Goal: Information Seeking & Learning: Learn about a topic

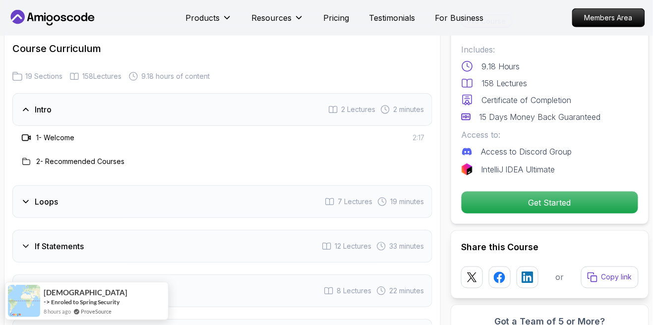
scroll to position [1298, 0]
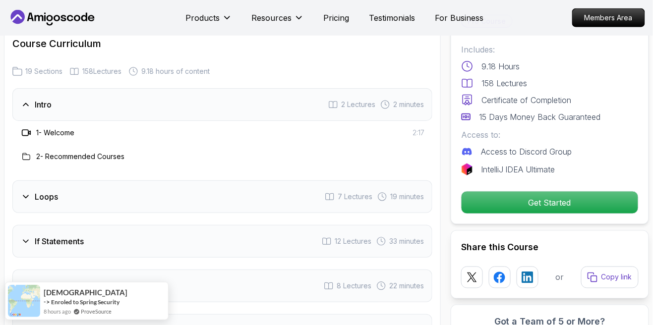
click at [390, 181] on div "Loops 7 Lectures 19 minutes" at bounding box center [222, 197] width 420 height 33
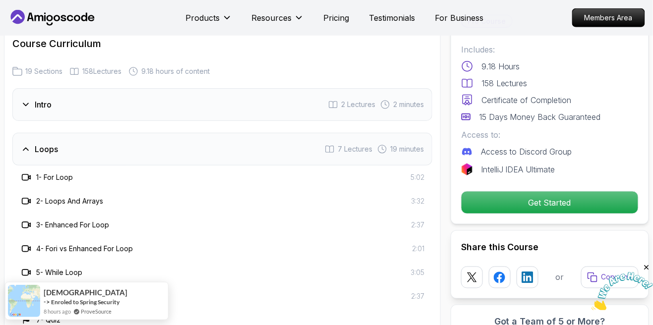
scroll to position [0, 0]
click at [390, 144] on span "19 minutes" at bounding box center [407, 149] width 34 height 10
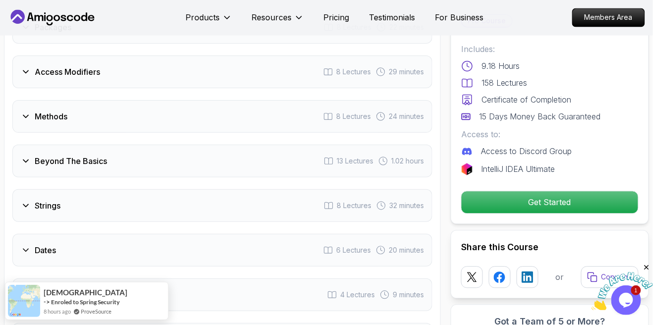
scroll to position [1510, 0]
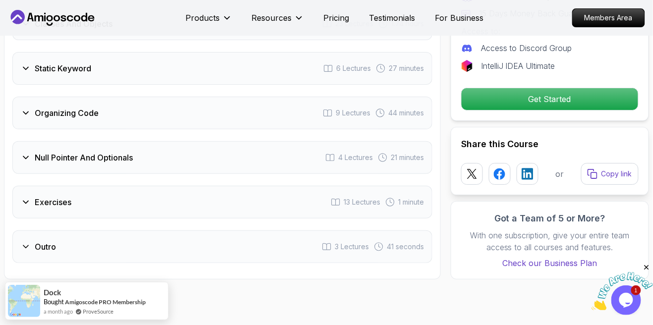
scroll to position [1960, 0]
click at [411, 108] on span "44 minutes" at bounding box center [406, 113] width 36 height 10
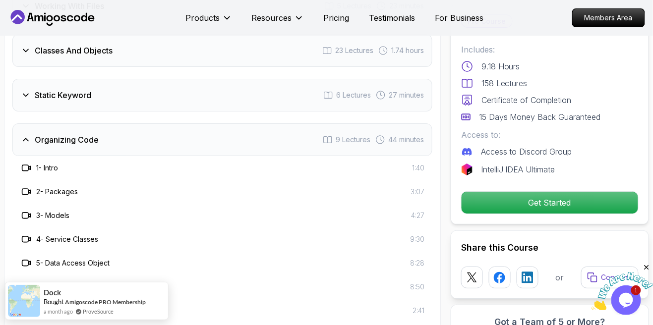
click at [398, 135] on span "44 minutes" at bounding box center [406, 140] width 36 height 10
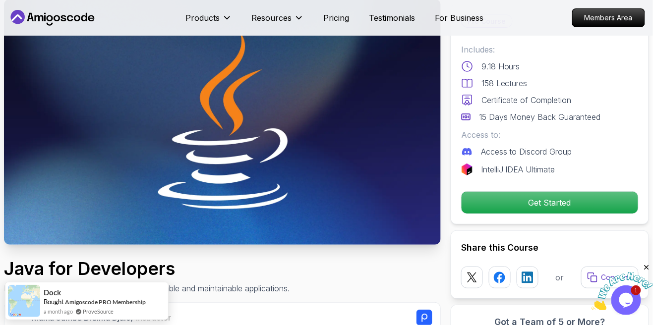
scroll to position [0, 0]
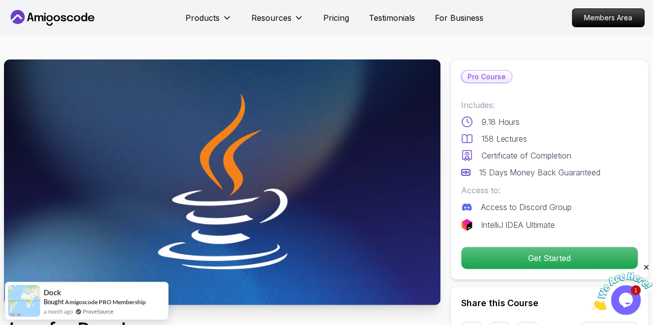
click at [485, 81] on p "Pro Course" at bounding box center [487, 77] width 50 height 12
click at [496, 78] on p "Pro Course" at bounding box center [487, 77] width 50 height 12
click at [498, 78] on p "Pro Course" at bounding box center [487, 77] width 50 height 12
click at [497, 76] on p "Pro Course" at bounding box center [487, 77] width 50 height 12
click at [228, 16] on icon at bounding box center [227, 18] width 10 height 10
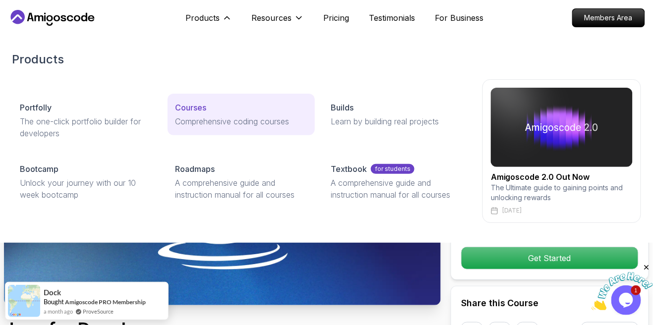
click at [247, 103] on div "Courses" at bounding box center [242, 108] width 132 height 12
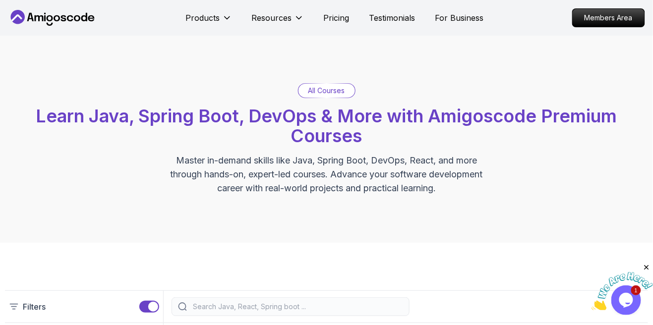
click at [340, 90] on p "All Courses" at bounding box center [327, 91] width 37 height 10
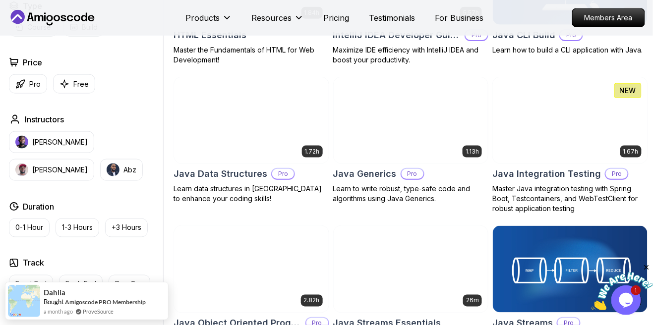
scroll to position [1289, 0]
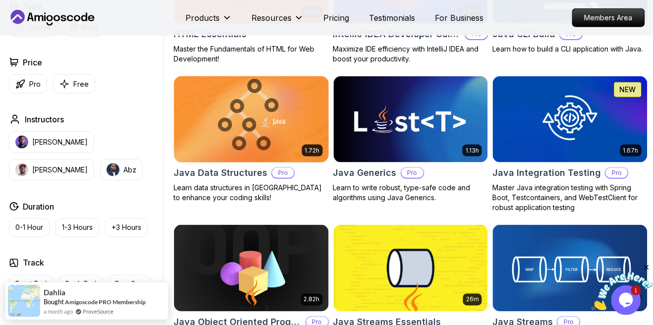
click at [292, 138] on img at bounding box center [251, 119] width 162 height 91
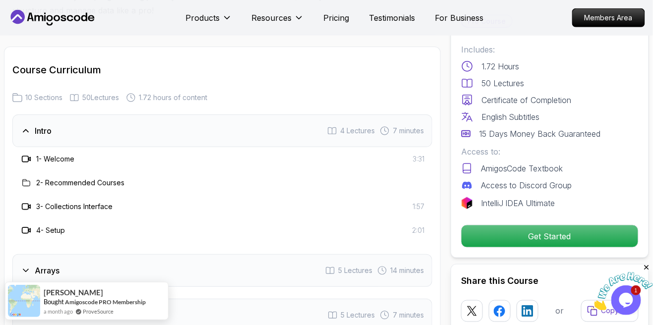
click at [415, 132] on span "7 minutes" at bounding box center [408, 131] width 31 height 10
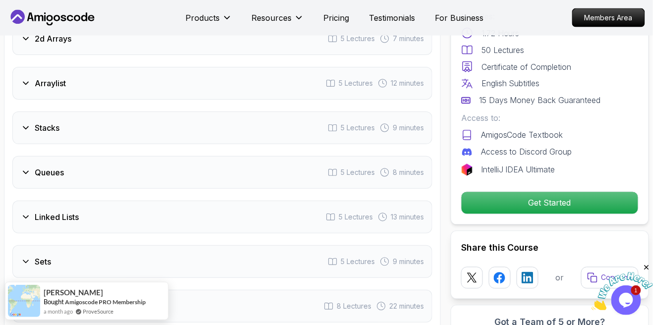
scroll to position [1439, 0]
click at [417, 87] on span "12 minutes" at bounding box center [407, 84] width 33 height 10
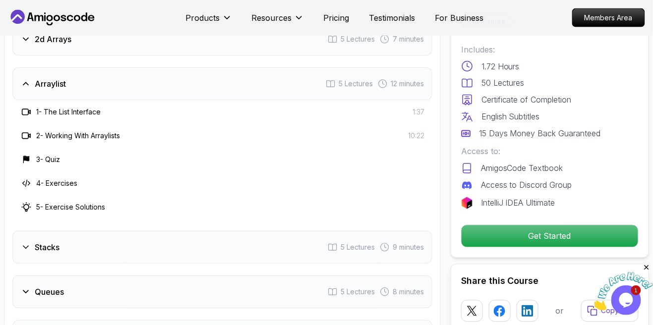
click at [414, 98] on div "Arraylist 5 Lectures 12 minutes" at bounding box center [222, 83] width 420 height 33
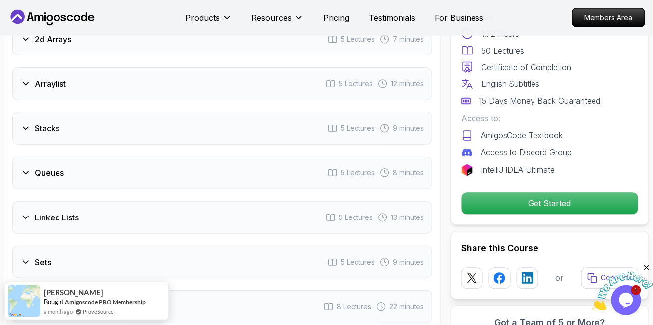
click at [410, 81] on span "12 minutes" at bounding box center [407, 84] width 33 height 10
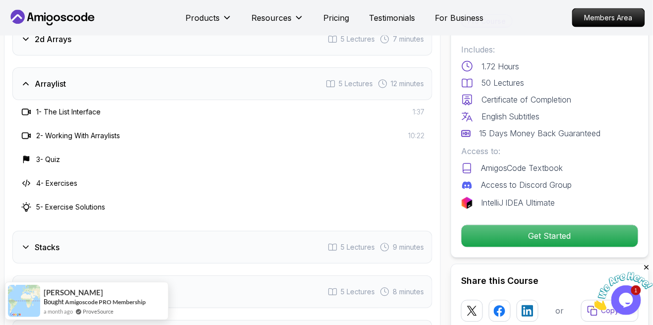
click at [410, 88] on span "12 minutes" at bounding box center [407, 84] width 33 height 10
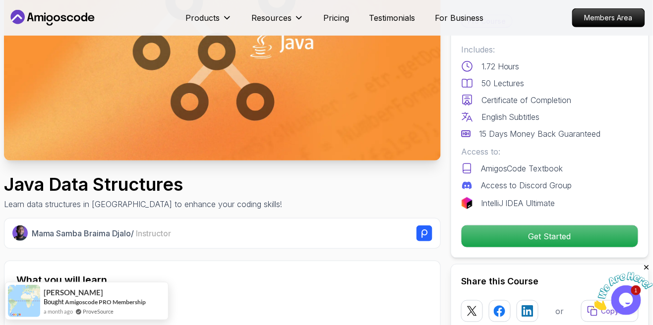
scroll to position [137, 0]
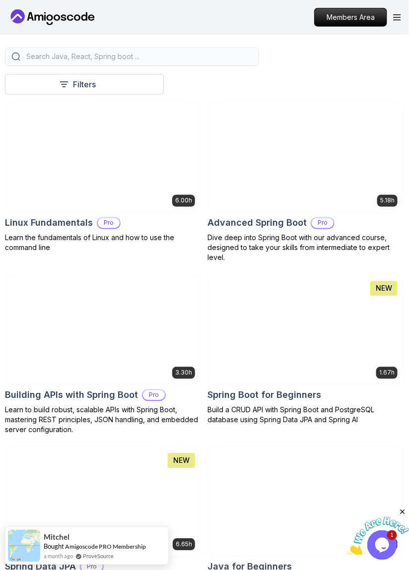
scroll to position [243, 0]
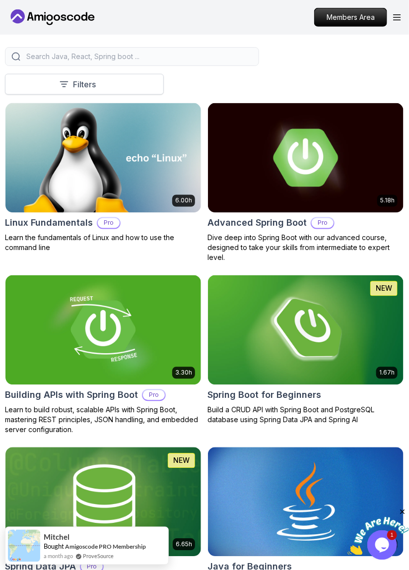
click at [48, 84] on button "Filters" at bounding box center [84, 84] width 159 height 21
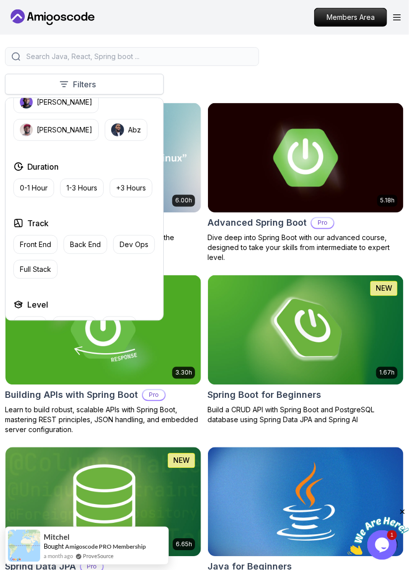
scroll to position [168, 0]
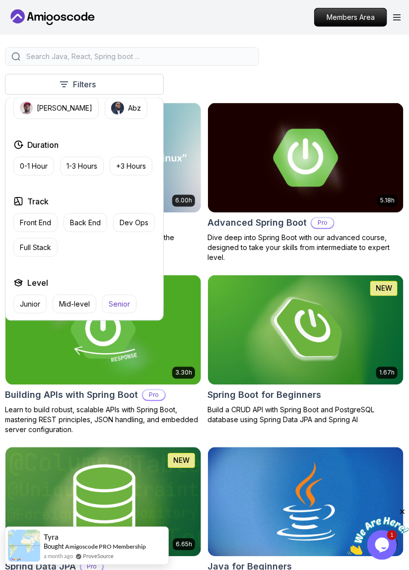
click at [121, 304] on p "Senior" at bounding box center [119, 304] width 21 height 10
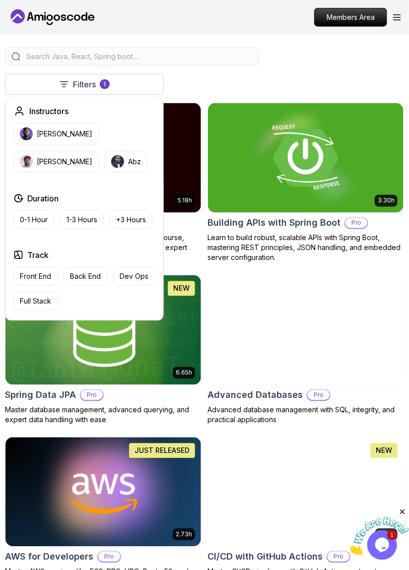
scroll to position [222, 0]
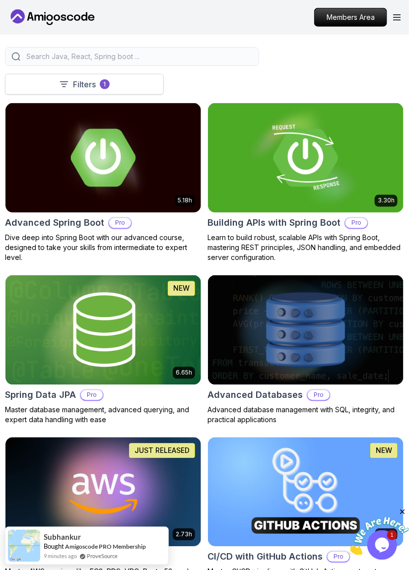
click at [54, 88] on button "Filters 1" at bounding box center [84, 84] width 159 height 21
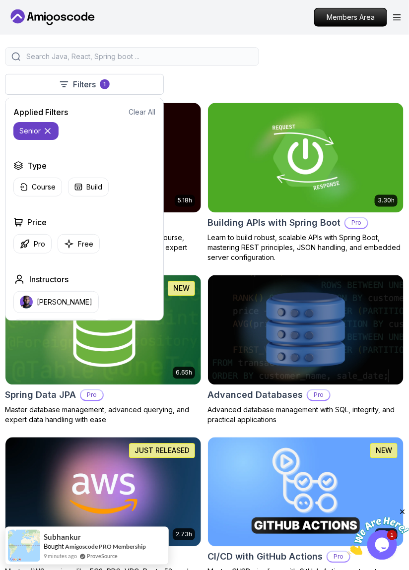
click at [22, 129] on p "senior" at bounding box center [29, 131] width 21 height 10
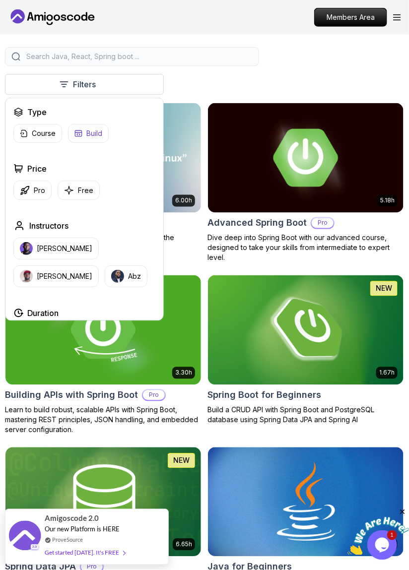
click at [104, 135] on button "Build" at bounding box center [88, 133] width 41 height 19
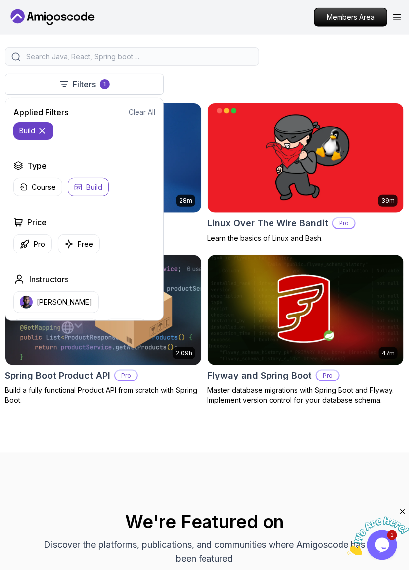
click at [244, 325] on div "Filters 1 Filters 1 Applied Filters Clear All build Type Course Build Price Pro…" at bounding box center [204, 226] width 409 height 453
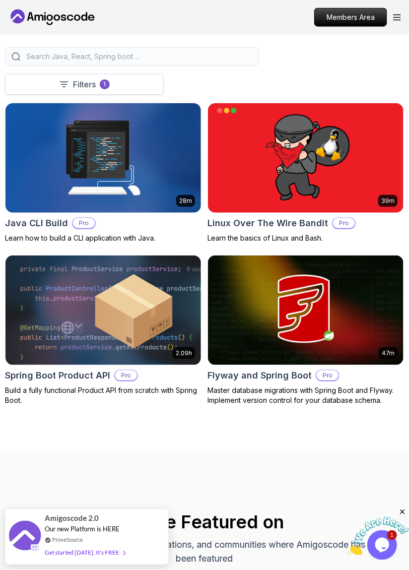
click at [105, 81] on p "1" at bounding box center [105, 84] width 2 height 8
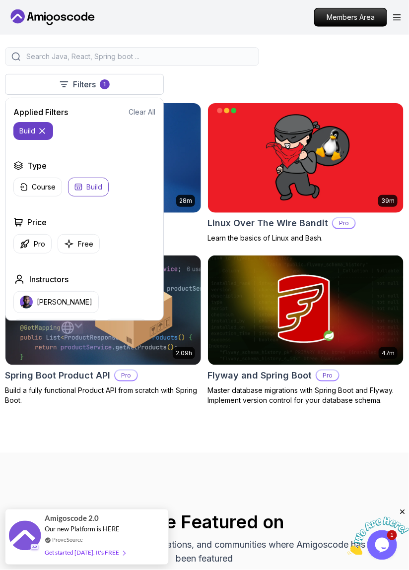
click at [44, 139] on button "build" at bounding box center [33, 131] width 40 height 18
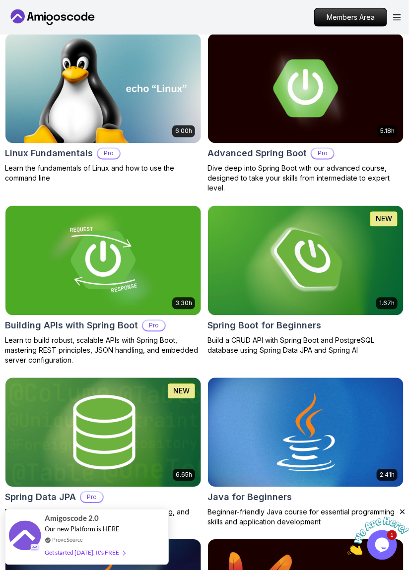
scroll to position [313, 0]
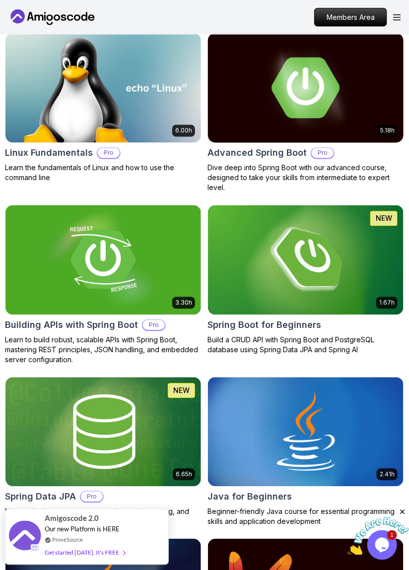
click at [331, 129] on img at bounding box center [305, 87] width 205 height 115
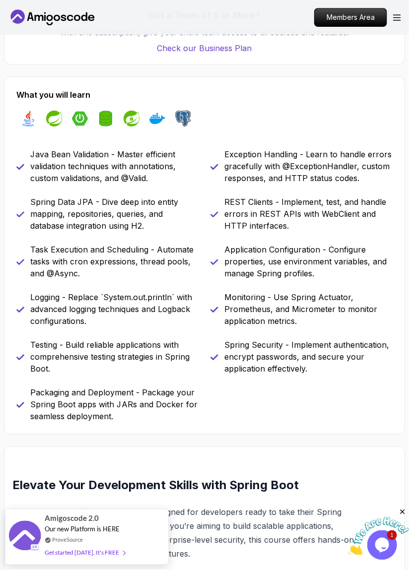
scroll to position [748, 0]
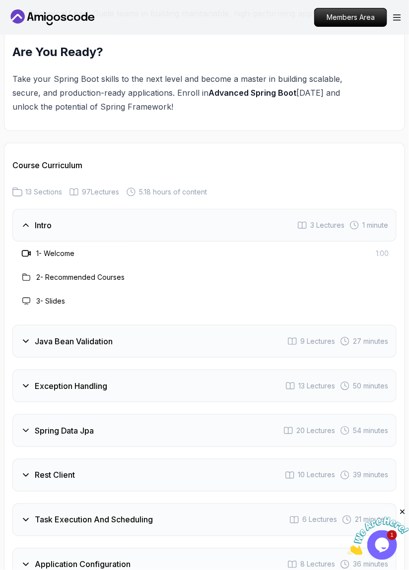
click at [316, 237] on div "Intro 3 Lectures 1 minute" at bounding box center [204, 225] width 384 height 33
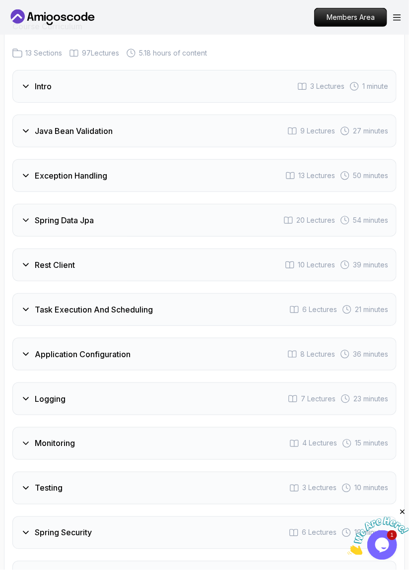
scroll to position [1885, 0]
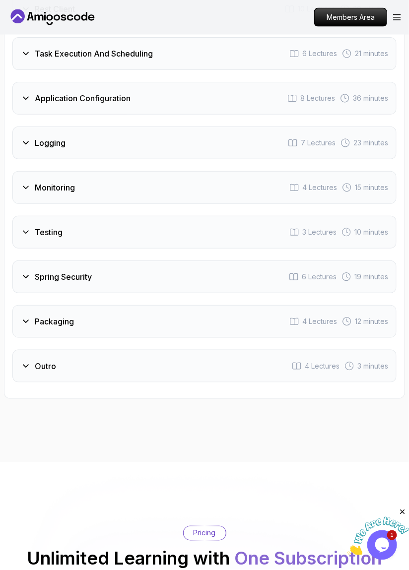
click at [42, 264] on div "Spring Security 6 Lectures 19 minutes" at bounding box center [204, 276] width 384 height 33
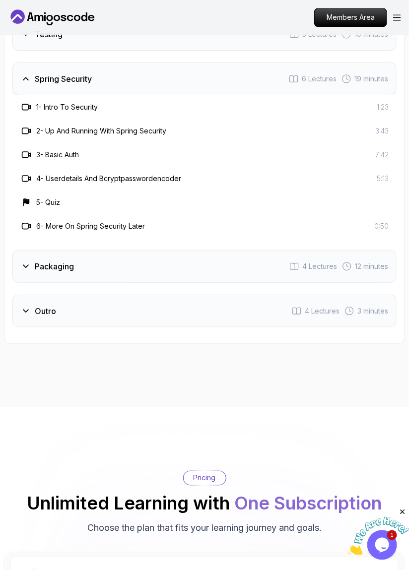
scroll to position [2331, 0]
click at [43, 260] on h3 "Packaging" at bounding box center [54, 266] width 39 height 12
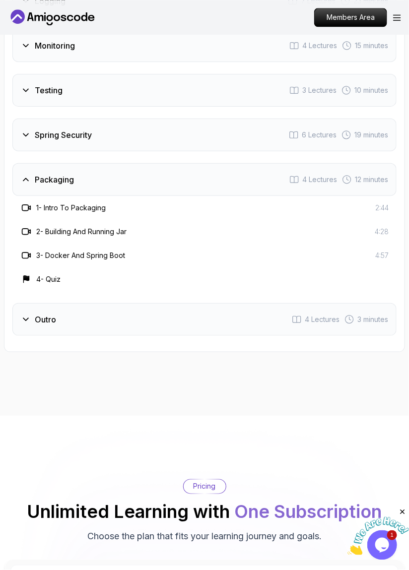
scroll to position [2273, 0]
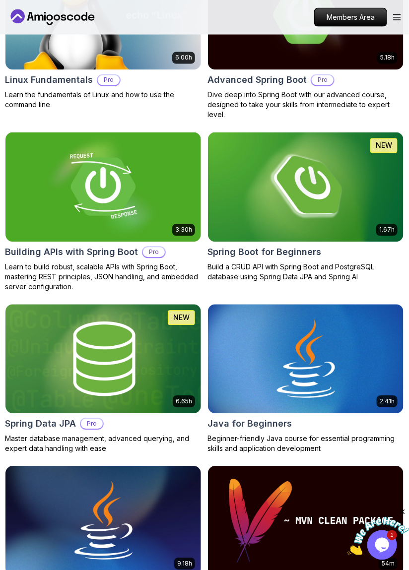
scroll to position [313, 0]
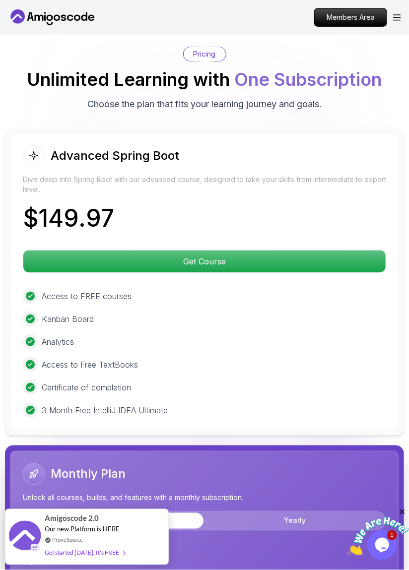
scroll to position [2684, 0]
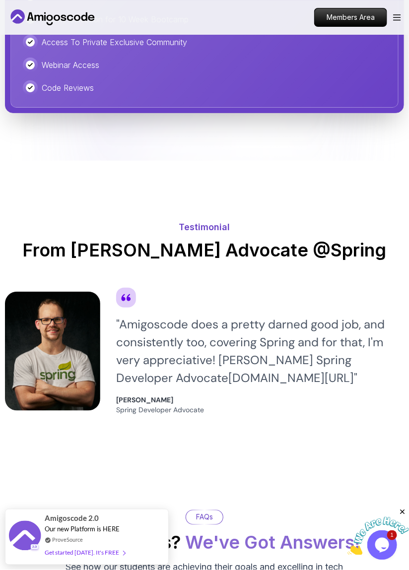
click at [36, 240] on h2 "From Josh Developer Advocate @Spring" at bounding box center [204, 250] width 399 height 20
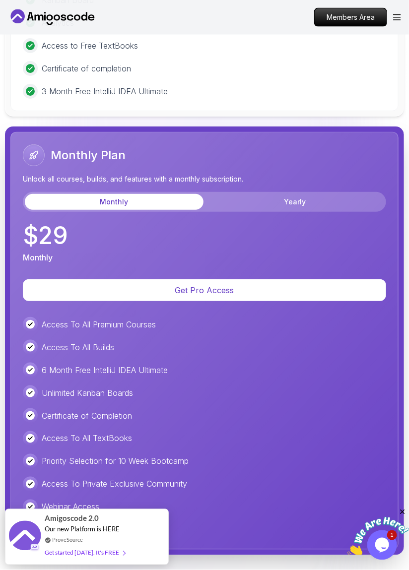
scroll to position [3003, 0]
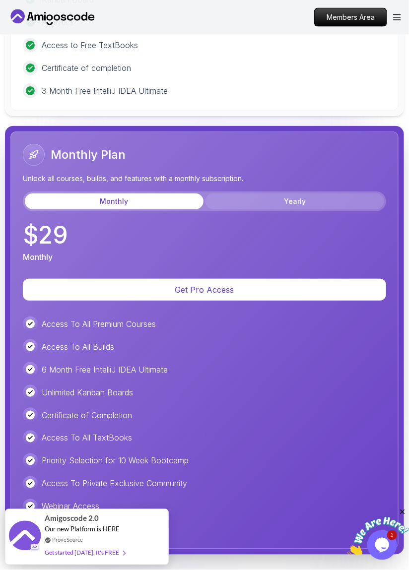
click at [319, 202] on button "Yearly" at bounding box center [294, 201] width 179 height 16
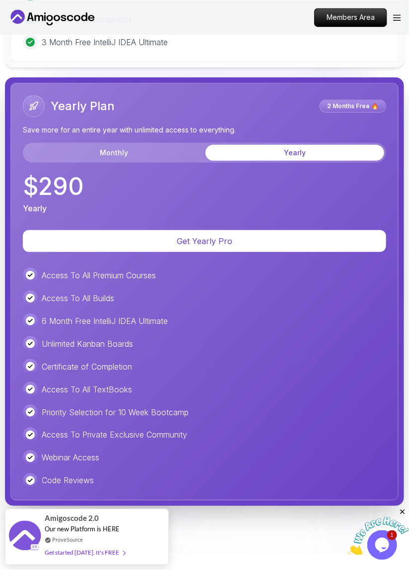
scroll to position [3053, 0]
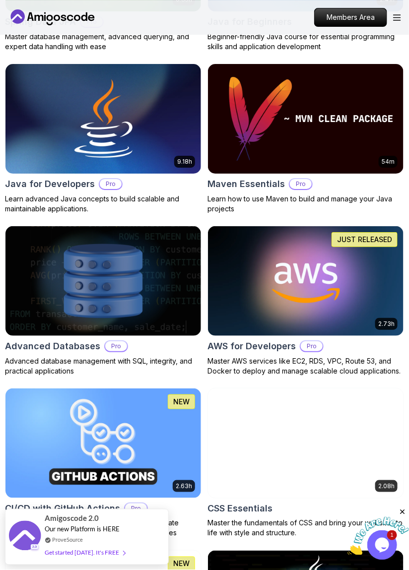
scroll to position [791, 0]
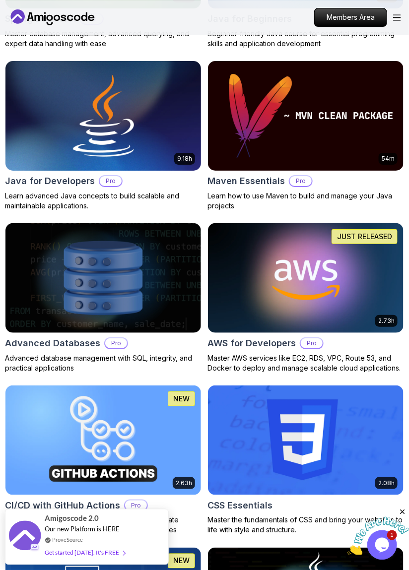
click at [143, 148] on img at bounding box center [102, 116] width 205 height 115
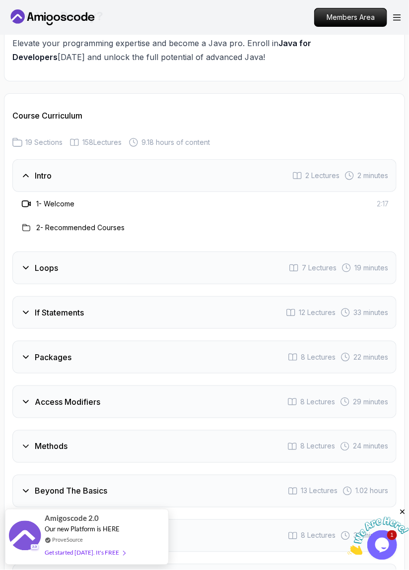
click at [268, 179] on div "Intro 2 Lectures 2 minutes" at bounding box center [204, 175] width 384 height 33
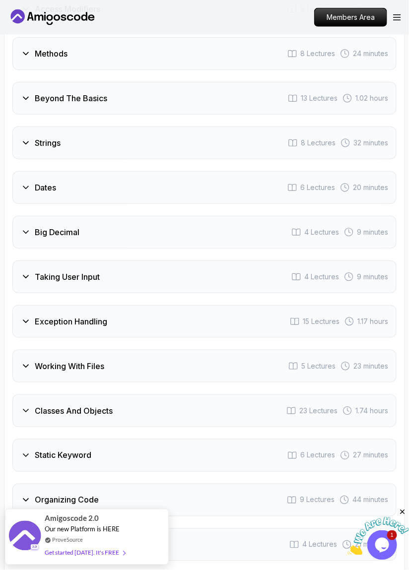
scroll to position [2033, 0]
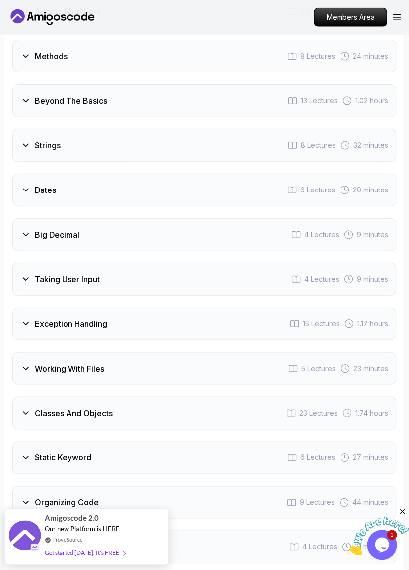
click at [285, 96] on div "Beyond The Basics 13 Lectures 1.02 hours" at bounding box center [204, 100] width 384 height 33
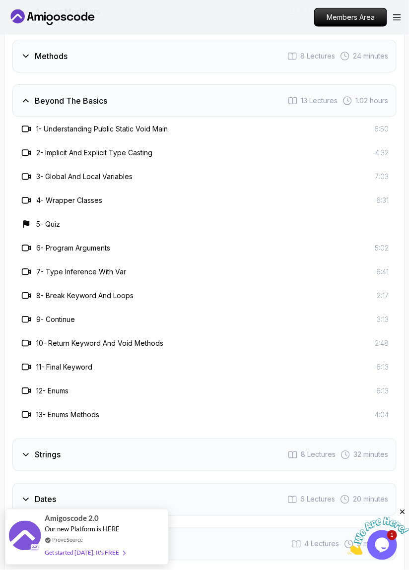
click at [337, 100] on div "13 Lectures 1.02 hours" at bounding box center [338, 101] width 100 height 10
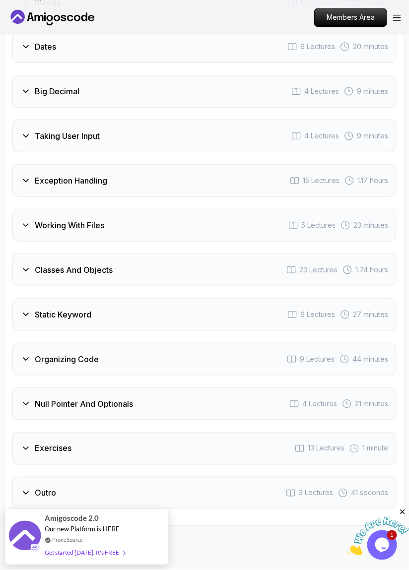
scroll to position [2180, 0]
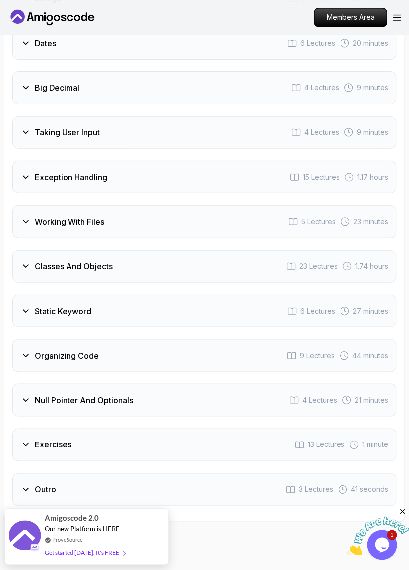
click at [23, 182] on div "Exception Handling 15 Lectures 1.17 hours" at bounding box center [204, 177] width 384 height 33
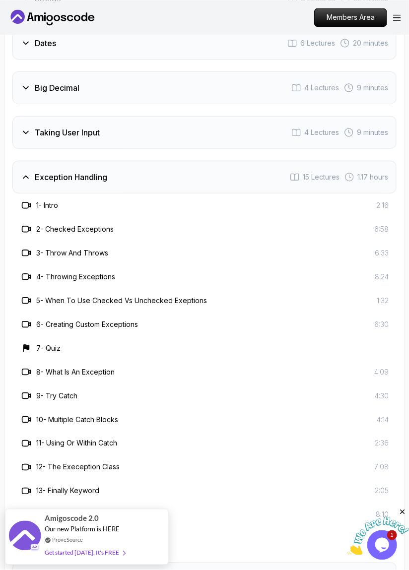
click at [23, 188] on div "Exception Handling 15 Lectures 1.17 hours" at bounding box center [204, 177] width 384 height 33
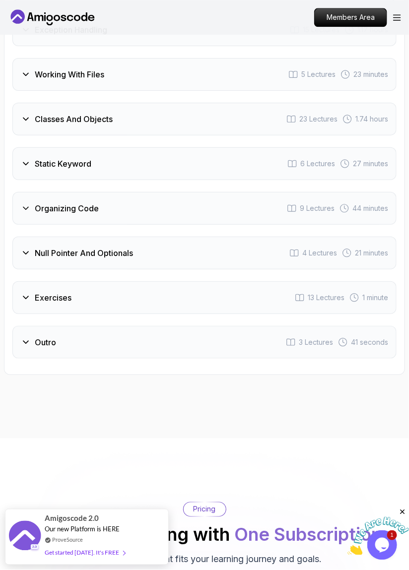
scroll to position [2333, 0]
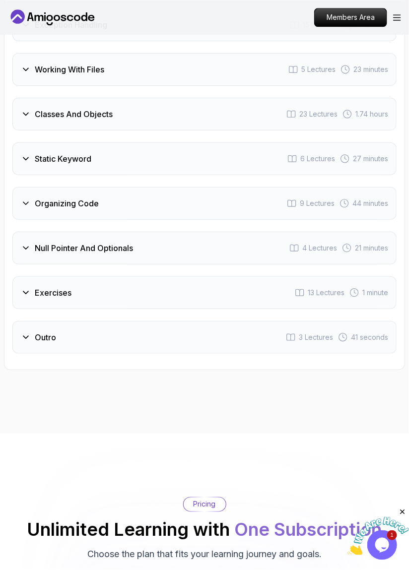
click at [277, 107] on div "Classes And Objects 23 Lectures 1.74 hours" at bounding box center [204, 114] width 384 height 33
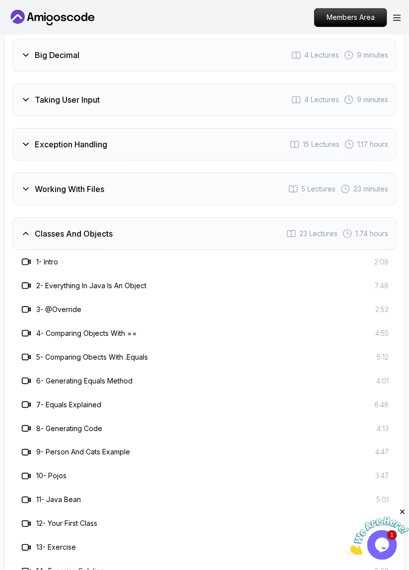
scroll to position [2213, 0]
click at [257, 227] on div "Classes And Objects 23 Lectures 1.74 hours" at bounding box center [204, 234] width 384 height 33
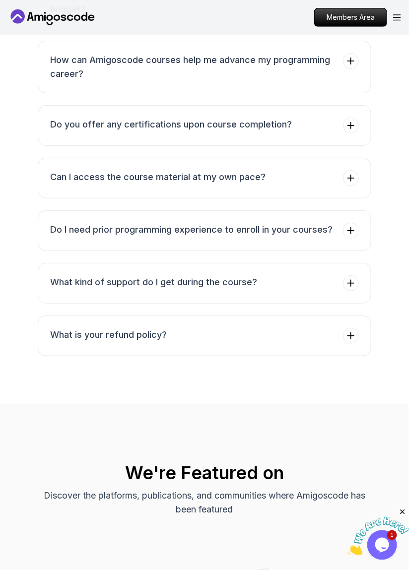
scroll to position [4493, 0]
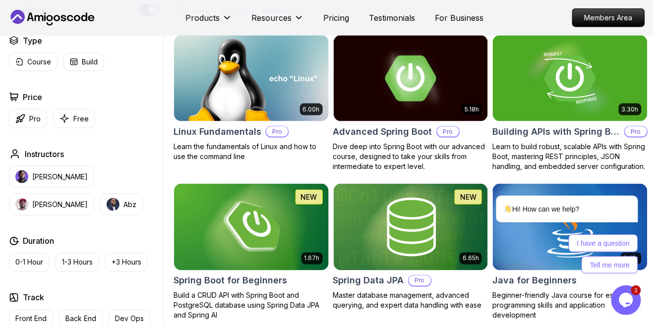
scroll to position [286, 0]
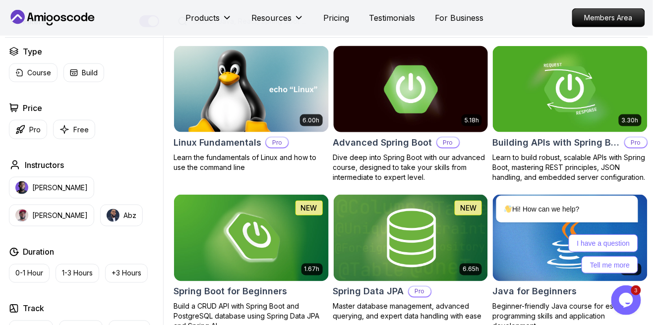
click at [447, 98] on img at bounding box center [411, 89] width 162 height 91
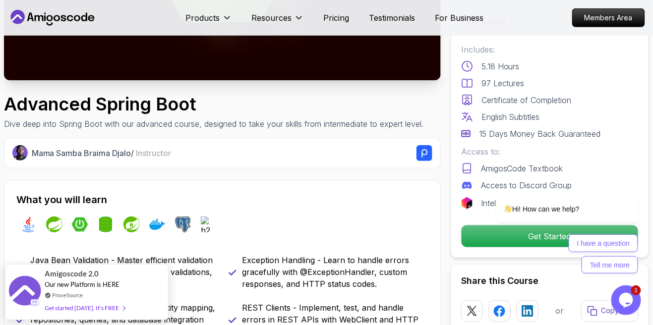
scroll to position [201, 0]
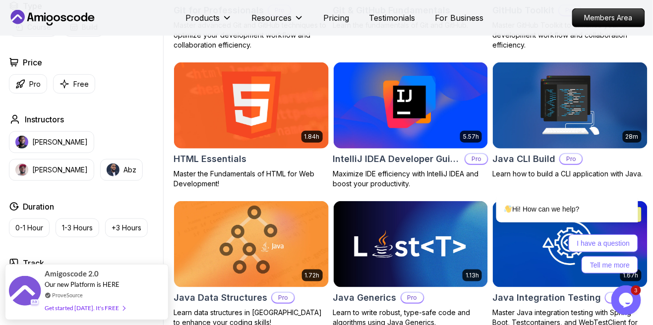
scroll to position [1169, 0]
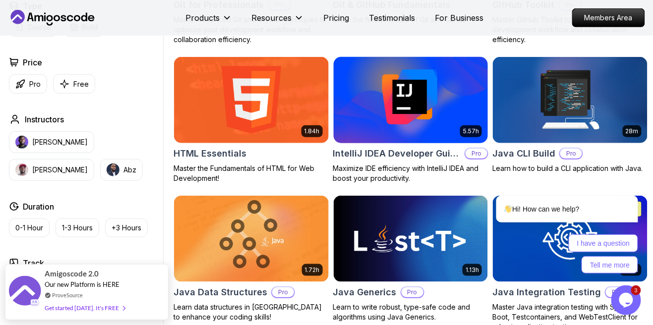
click at [456, 124] on img at bounding box center [411, 100] width 162 height 91
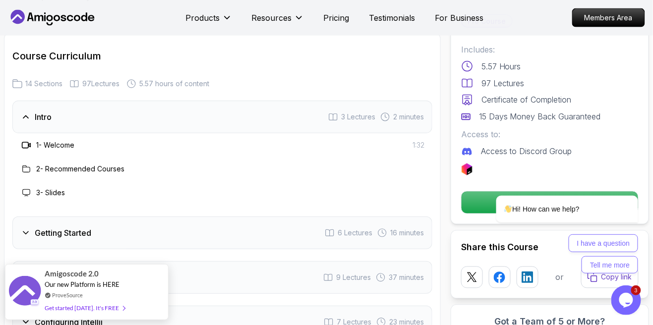
scroll to position [1420, 0]
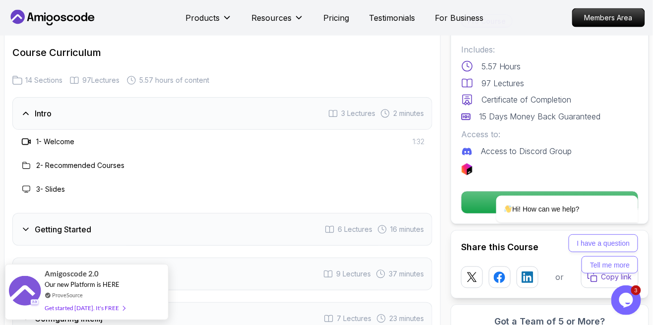
click at [412, 97] on div "Intro 3 Lectures 2 minutes" at bounding box center [222, 113] width 420 height 33
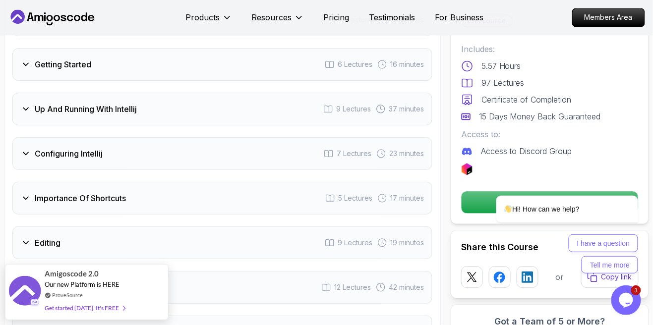
scroll to position [1513, 0]
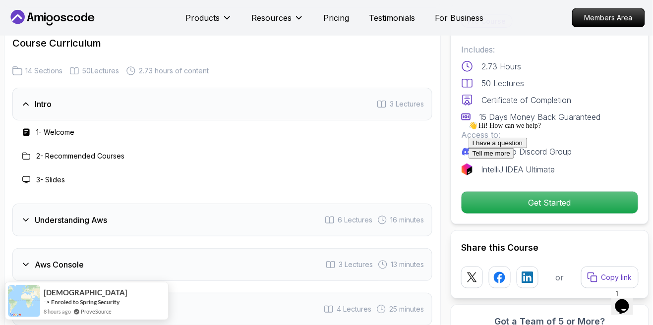
scroll to position [1192, 0]
click at [24, 98] on div "Intro" at bounding box center [36, 104] width 31 height 12
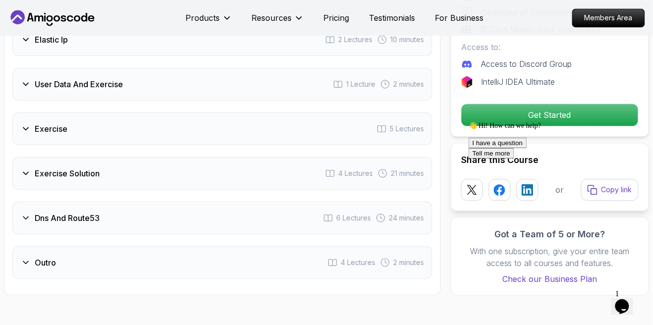
scroll to position [1613, 0]
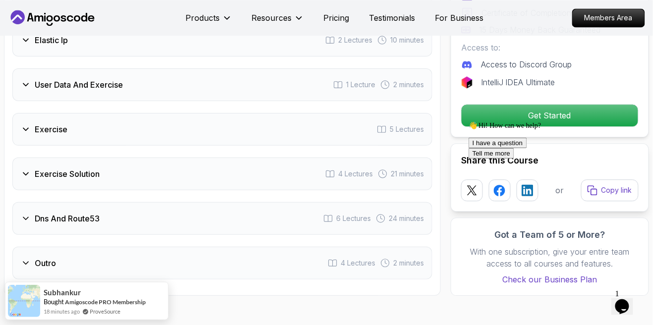
click at [23, 125] on icon at bounding box center [26, 130] width 10 height 10
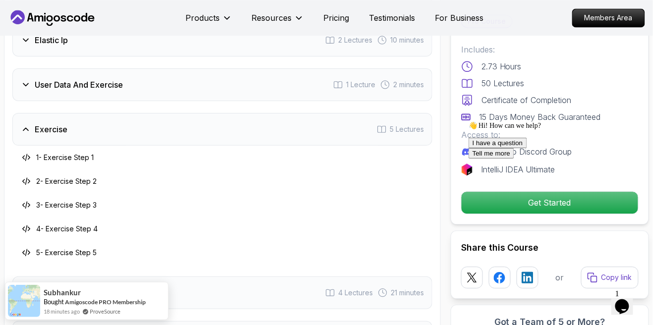
click at [21, 125] on icon at bounding box center [26, 130] width 10 height 10
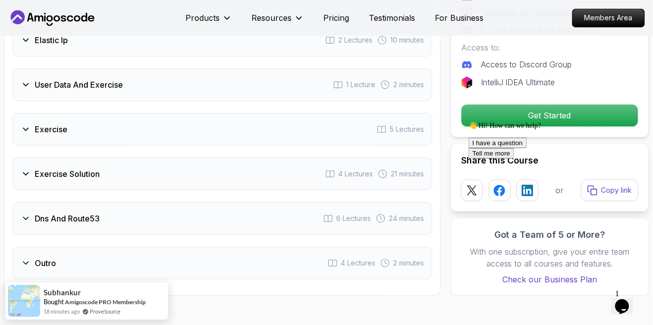
click at [24, 169] on icon at bounding box center [26, 174] width 10 height 10
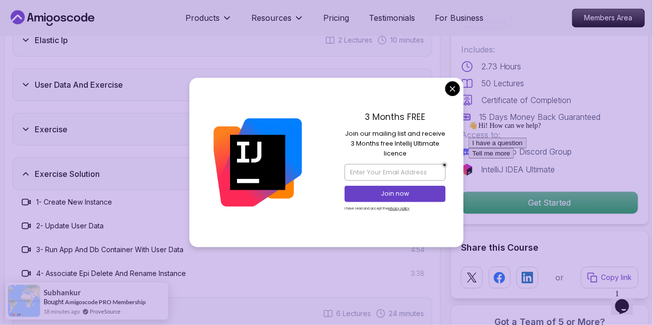
click at [35, 168] on h3 "Exercise Solution" at bounding box center [67, 174] width 65 height 12
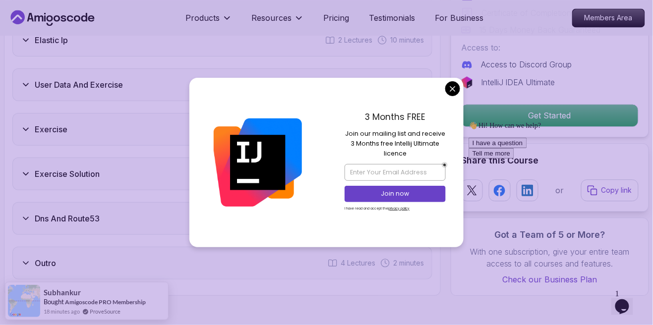
click at [458, 117] on div "Pro Course Includes: 2.73 Hours 50 Lectures Certificate of Completion 15 Days M…" at bounding box center [550, 27] width 198 height 221
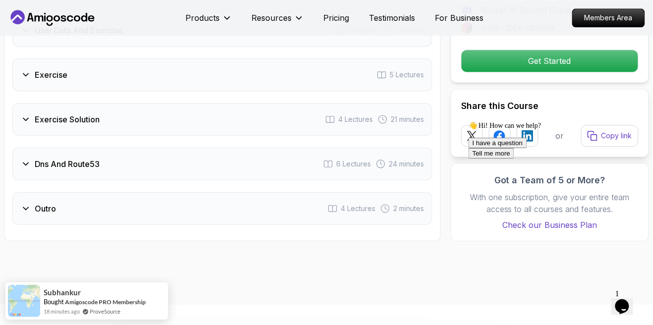
scroll to position [1640, 0]
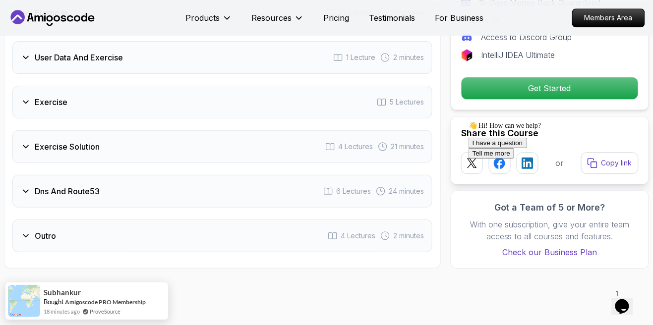
click at [29, 175] on div "Dns And Route53 6 Lectures 24 minutes" at bounding box center [222, 191] width 420 height 33
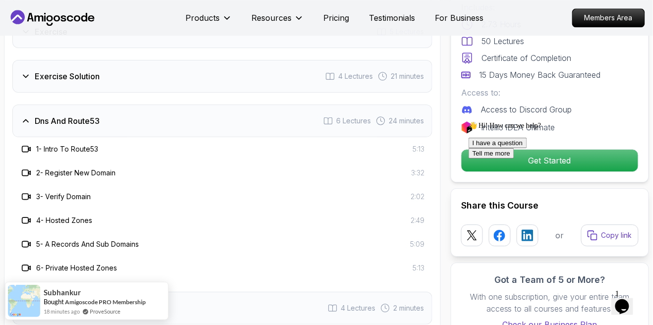
scroll to position [1708, 0]
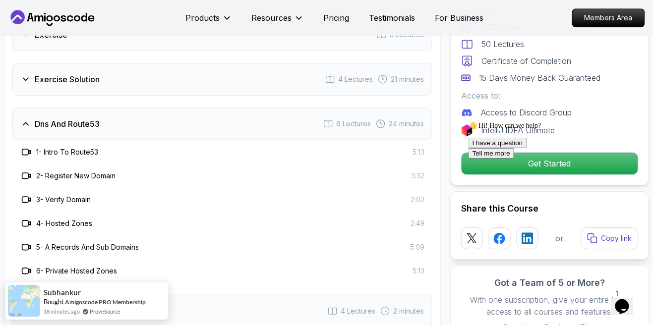
click at [17, 111] on div "Dns And Route53 6 Lectures 24 minutes" at bounding box center [222, 124] width 420 height 33
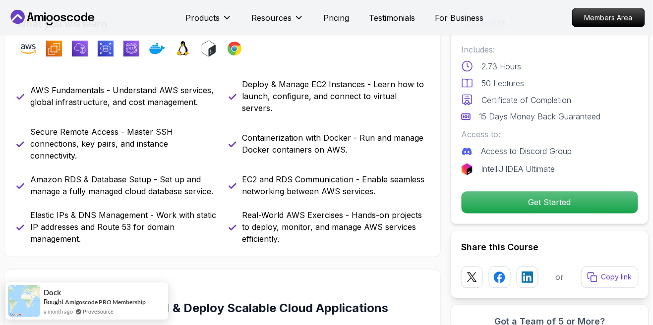
scroll to position [399, 0]
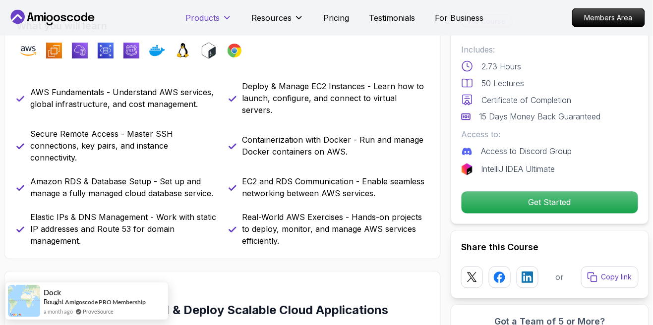
click at [211, 23] on p "Products" at bounding box center [203, 18] width 34 height 12
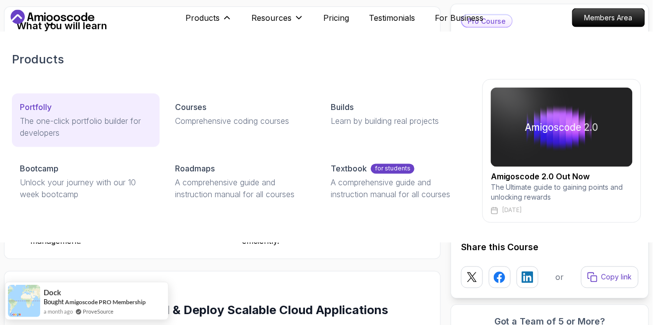
click at [68, 104] on div "Portfolly" at bounding box center [86, 108] width 132 height 12
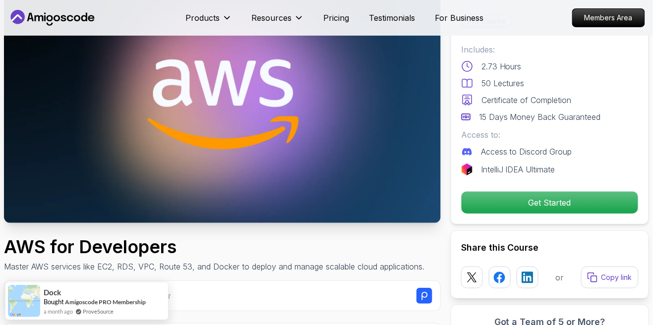
scroll to position [0, 0]
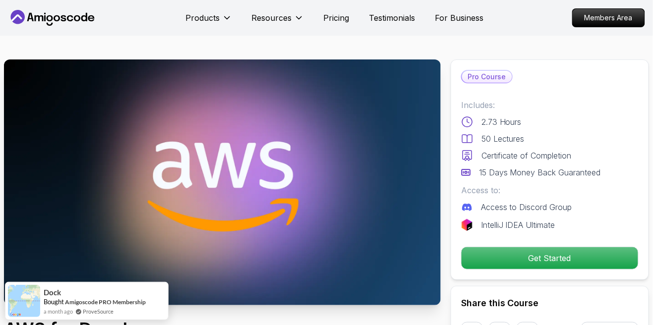
click at [37, 14] on icon at bounding box center [52, 18] width 89 height 16
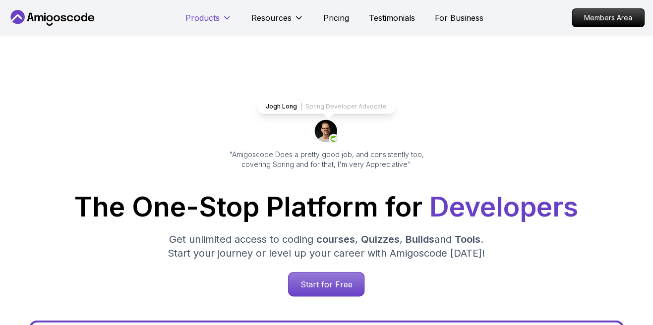
click at [222, 16] on icon at bounding box center [227, 18] width 10 height 10
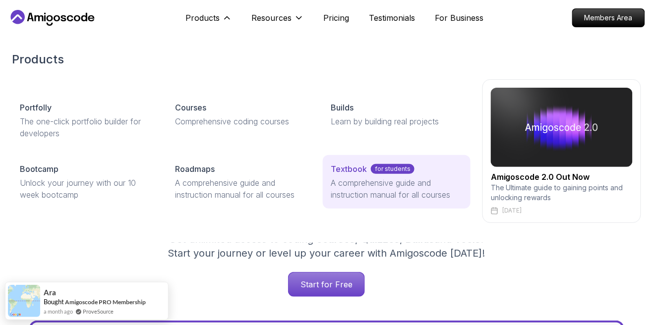
click at [396, 189] on p "A comprehensive guide and instruction manual for all courses" at bounding box center [397, 189] width 132 height 24
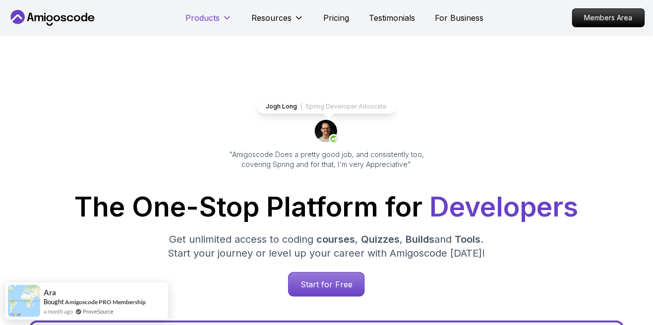
click at [215, 15] on p "Products" at bounding box center [203, 18] width 34 height 12
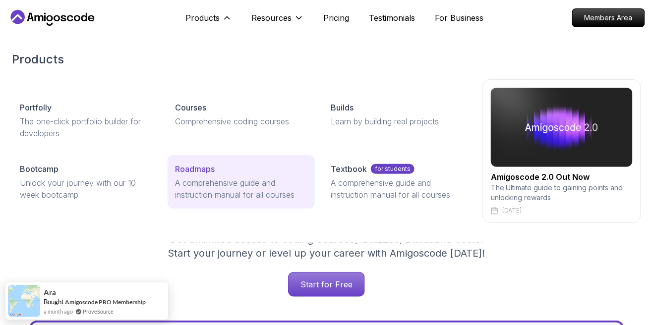
click at [224, 175] on div "Roadmaps" at bounding box center [242, 169] width 132 height 12
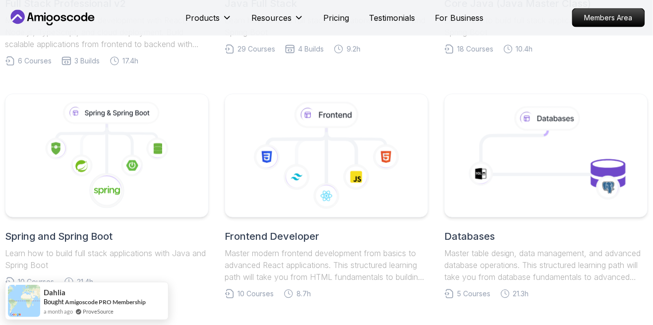
scroll to position [434, 0]
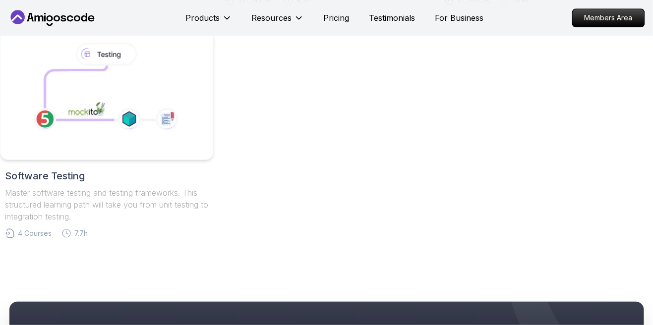
click at [27, 152] on icon at bounding box center [107, 95] width 196 height 113
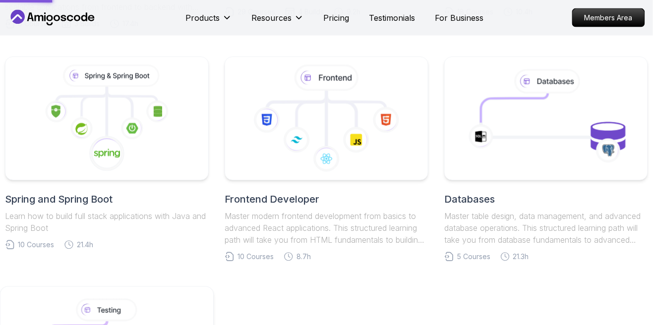
scroll to position [246, 0]
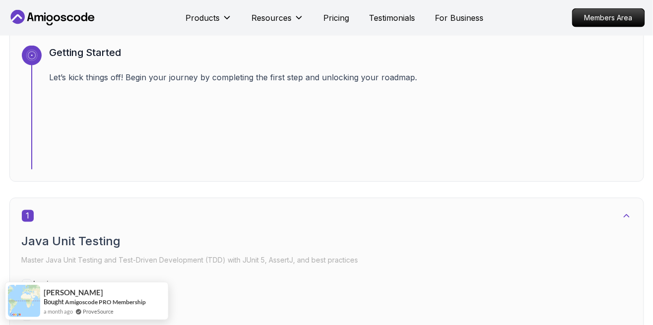
scroll to position [363, 0]
click at [24, 107] on div at bounding box center [32, 106] width 20 height 124
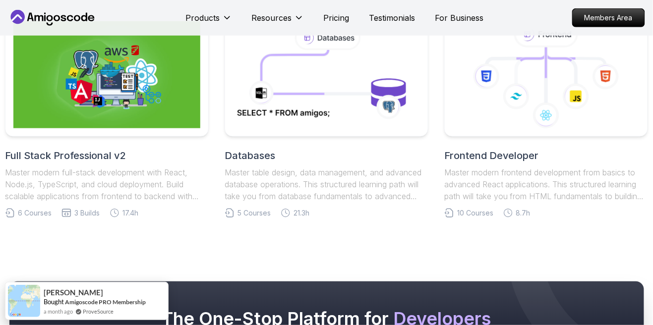
scroll to position [2311, 0]
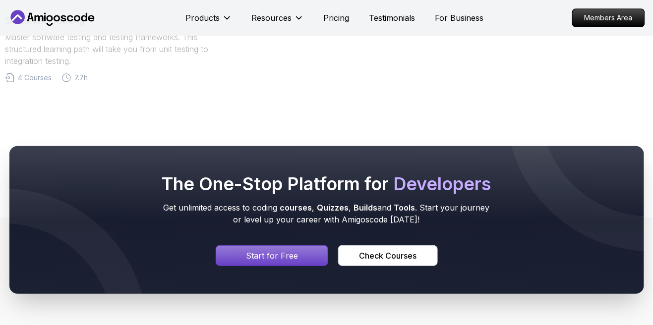
scroll to position [399, 0]
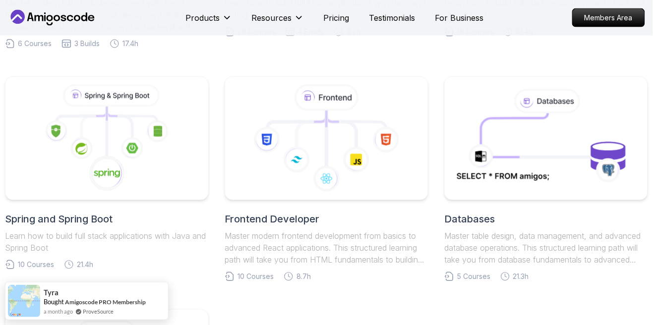
scroll to position [444, 0]
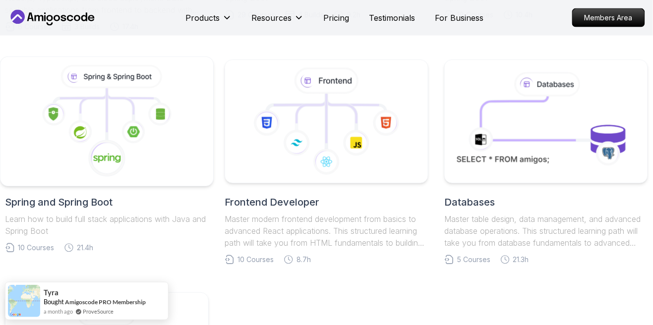
click at [37, 133] on icon at bounding box center [107, 121] width 196 height 113
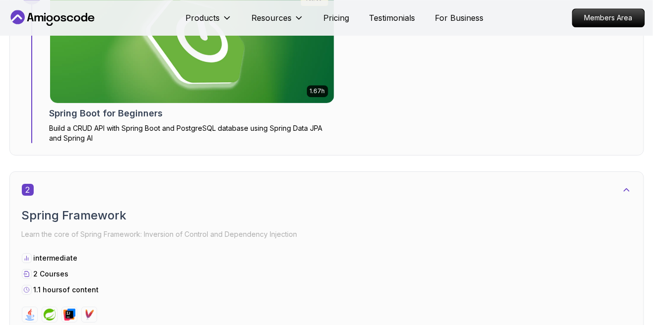
scroll to position [715, 0]
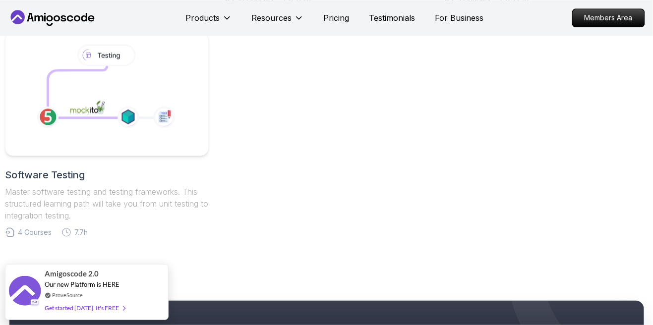
scroll to position [444, 0]
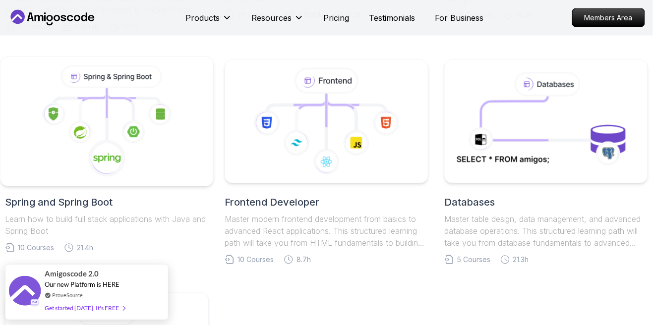
click at [144, 161] on icon at bounding box center [107, 121] width 196 height 113
click at [145, 165] on icon at bounding box center [107, 121] width 196 height 113
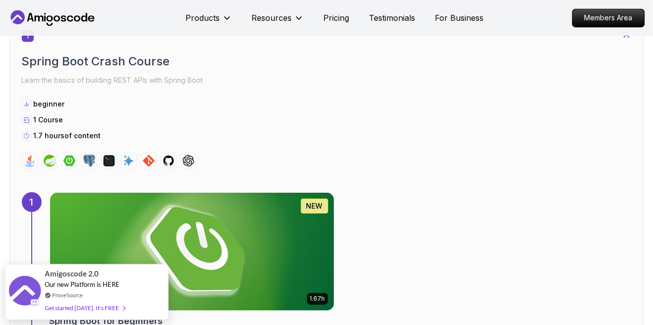
scroll to position [525, 0]
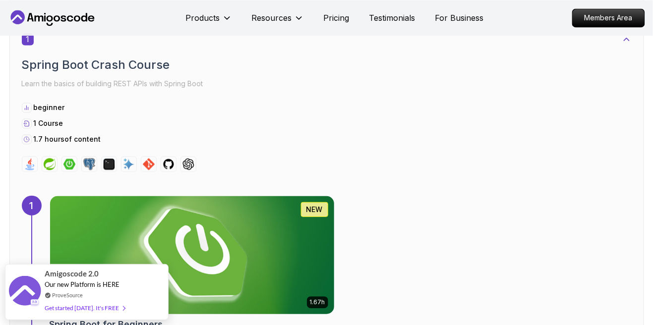
click at [212, 235] on img at bounding box center [192, 255] width 299 height 124
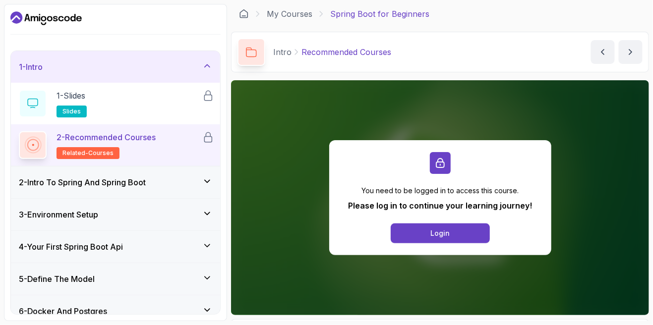
click at [211, 180] on icon at bounding box center [207, 182] width 10 height 10
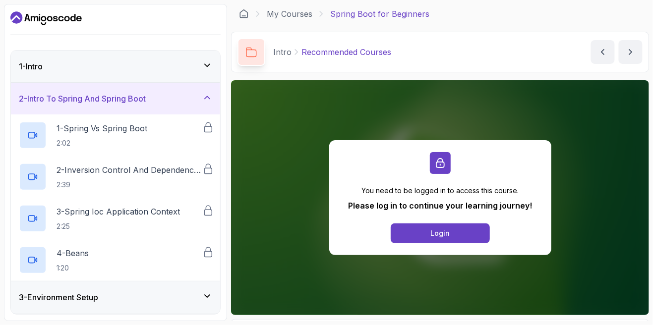
click at [206, 108] on div "2 - Intro To Spring And Spring Boot" at bounding box center [115, 99] width 209 height 32
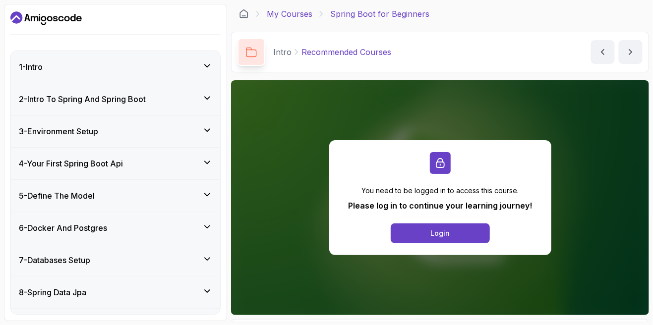
click at [298, 19] on link "My Courses" at bounding box center [290, 14] width 46 height 12
click at [242, 17] on icon at bounding box center [244, 14] width 7 height 8
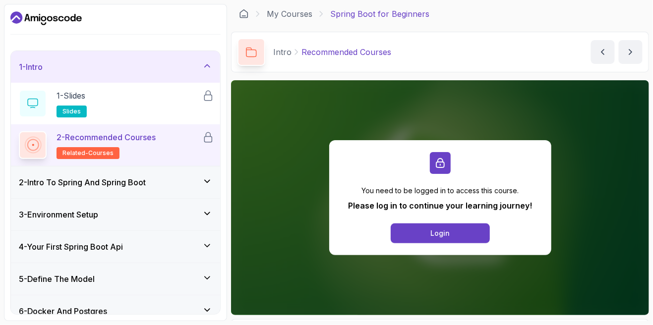
click at [25, 15] on icon "Dashboard" at bounding box center [45, 18] width 71 height 16
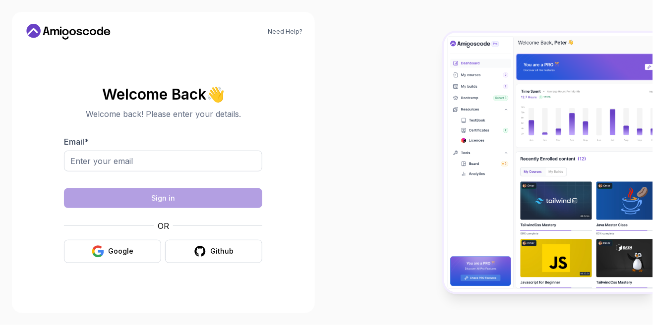
click at [38, 31] on icon at bounding box center [33, 31] width 14 height 14
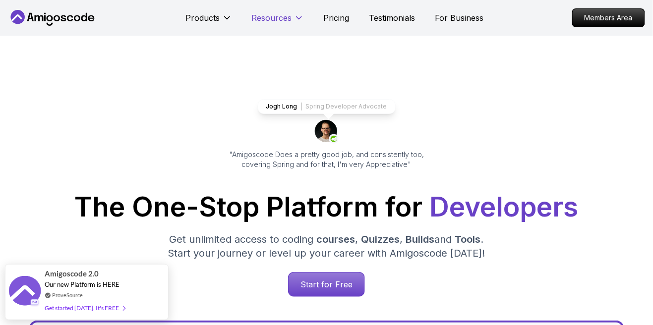
click at [298, 12] on button "Resources" at bounding box center [278, 22] width 52 height 20
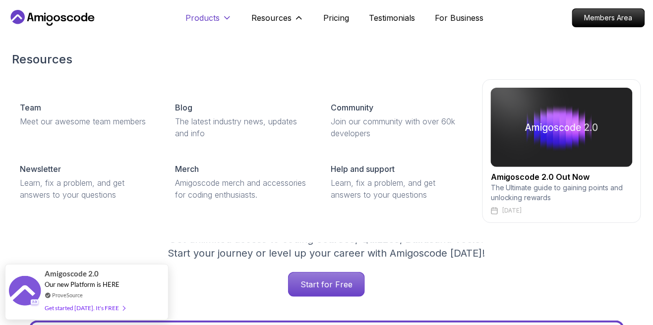
click at [226, 17] on icon at bounding box center [227, 18] width 5 height 2
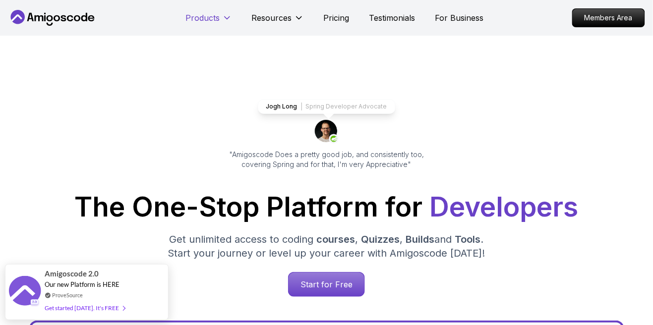
click at [223, 18] on icon at bounding box center [227, 18] width 10 height 10
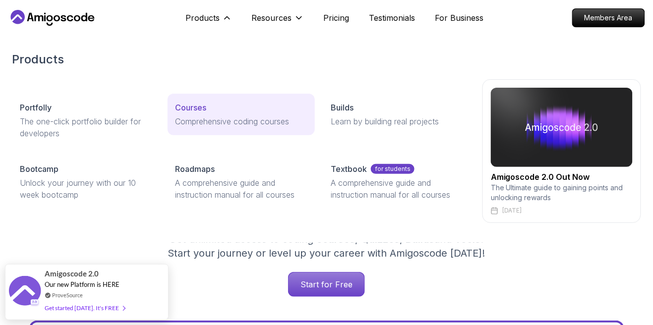
click at [237, 116] on p "Comprehensive coding courses" at bounding box center [242, 122] width 132 height 12
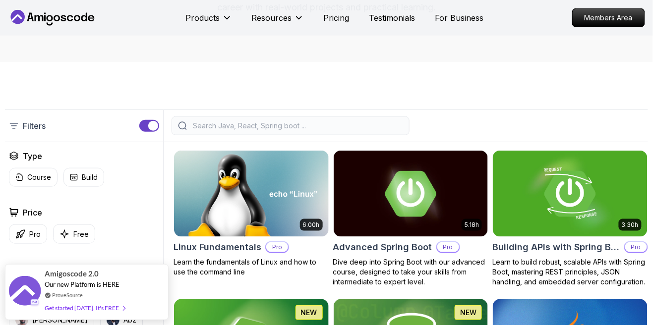
click at [148, 122] on button "button" at bounding box center [149, 126] width 20 height 12
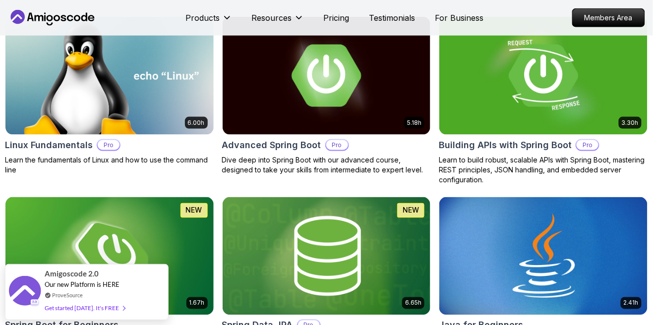
scroll to position [316, 0]
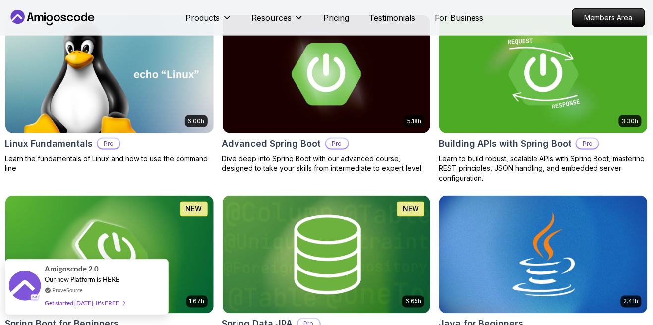
click at [115, 307] on div "Get started [DATE]. It's FREE" at bounding box center [85, 303] width 80 height 11
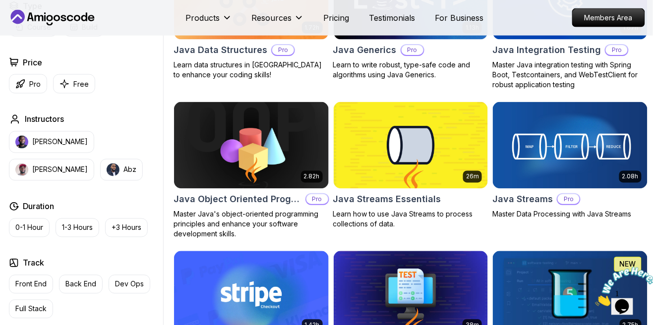
scroll to position [1412, 0]
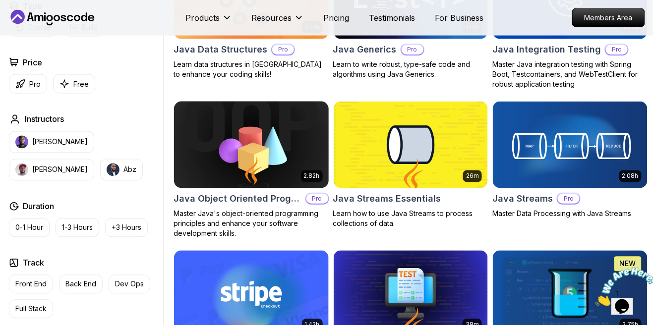
click at [286, 178] on img at bounding box center [251, 145] width 162 height 91
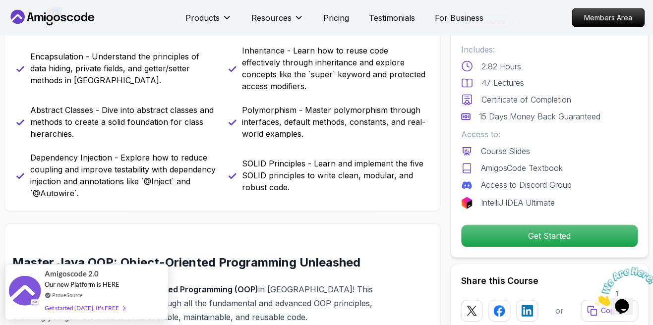
scroll to position [430, 0]
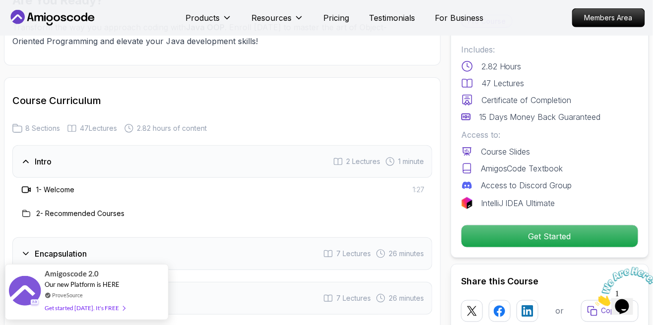
click at [357, 145] on div "Intro 2 Lectures 1 minute" at bounding box center [222, 161] width 420 height 33
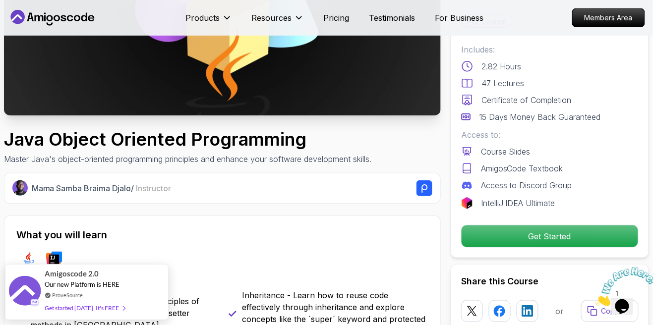
scroll to position [206, 0]
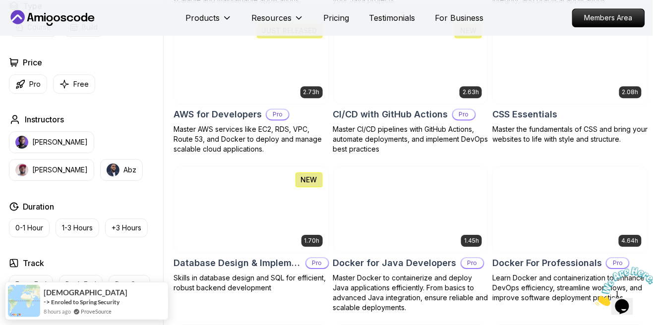
scroll to position [752, 0]
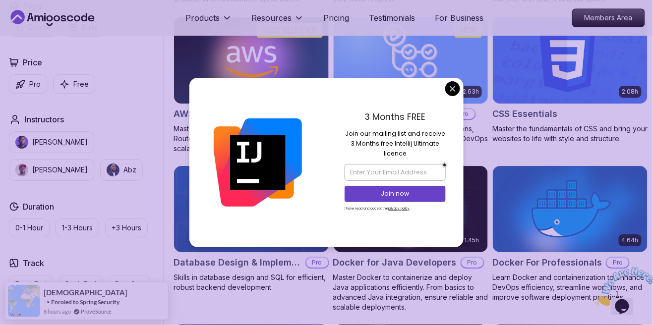
click at [455, 113] on p "Pro" at bounding box center [464, 114] width 22 height 10
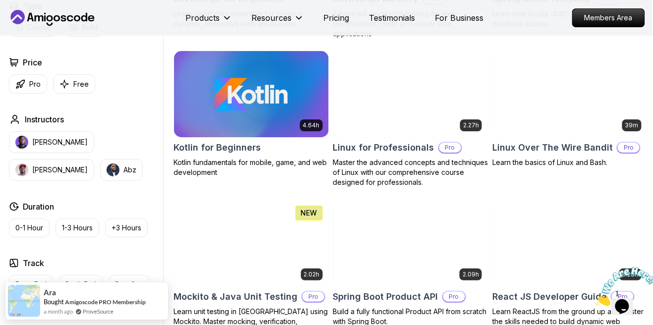
scroll to position [1922, 0]
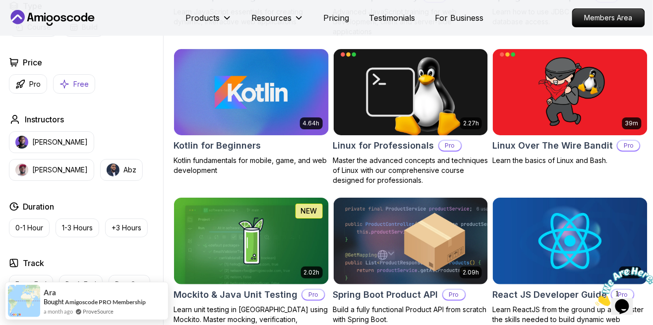
click at [75, 88] on p "Free" at bounding box center [80, 84] width 15 height 10
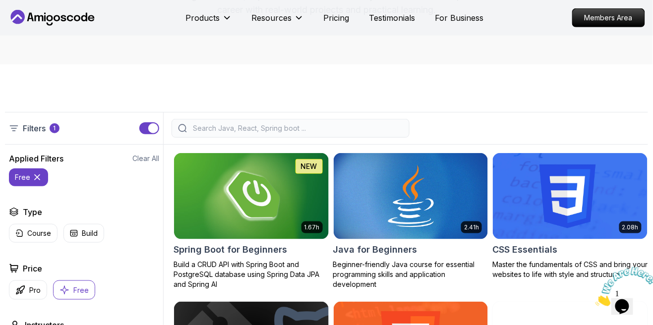
scroll to position [178, 0]
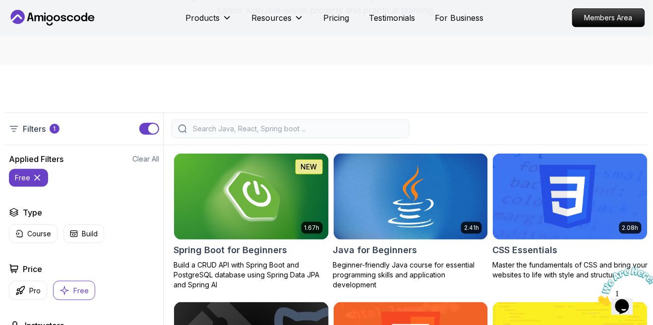
click at [37, 169] on button "free" at bounding box center [28, 178] width 39 height 18
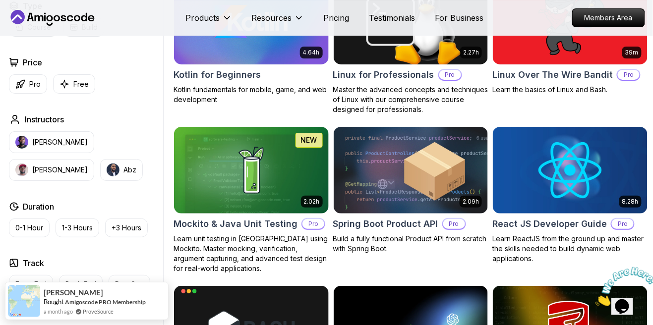
scroll to position [1992, 0]
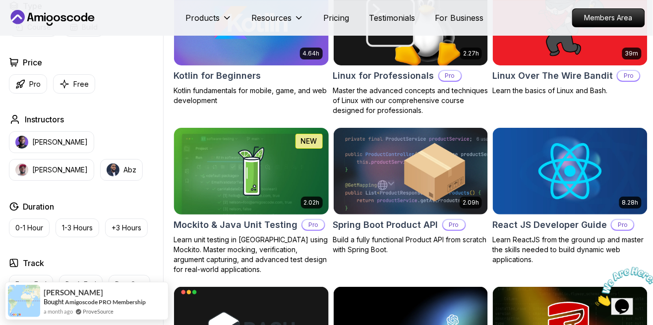
click at [307, 185] on img at bounding box center [251, 171] width 162 height 91
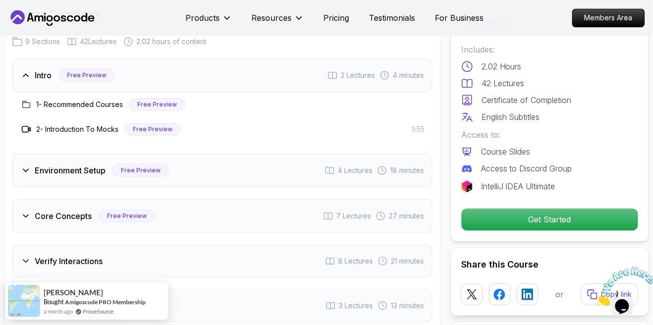
scroll to position [1626, 0]
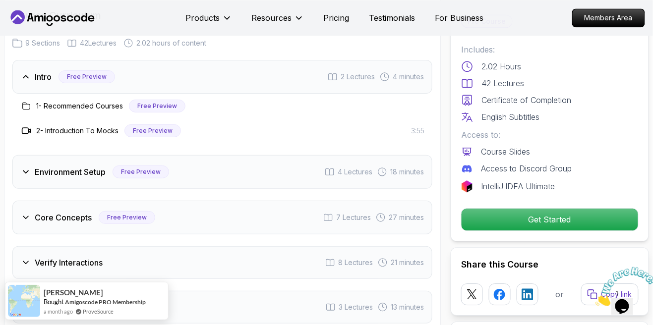
click at [415, 83] on div "Intro Free Preview 2 Lectures 4 minutes" at bounding box center [222, 77] width 420 height 34
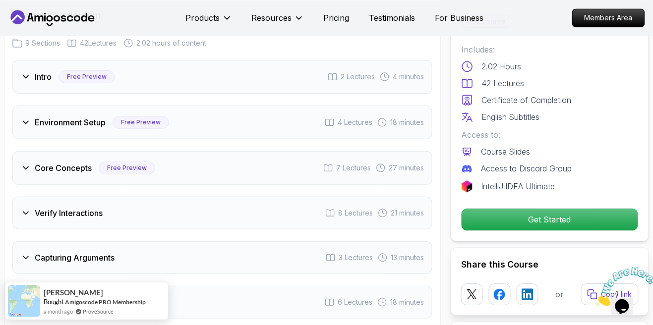
click at [397, 175] on div "Core Concepts Free Preview 7 Lectures 27 minutes" at bounding box center [222, 168] width 420 height 34
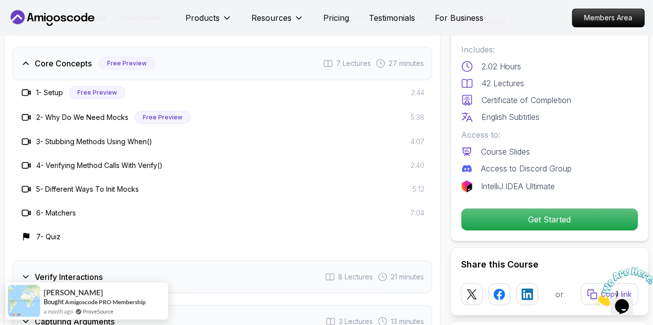
scroll to position [1732, 0]
click at [401, 93] on link "1 - Setup Free Preview 2:44" at bounding box center [222, 91] width 404 height 13
